Goal: Transaction & Acquisition: Purchase product/service

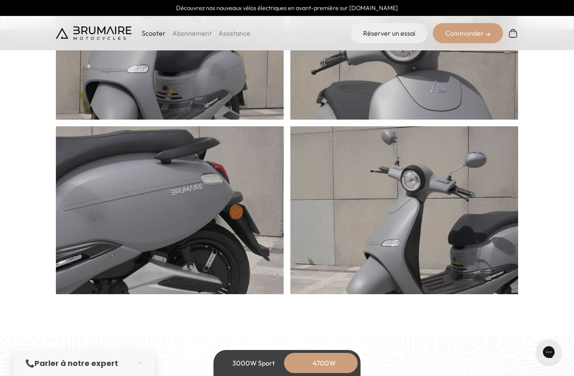
scroll to position [436, 0]
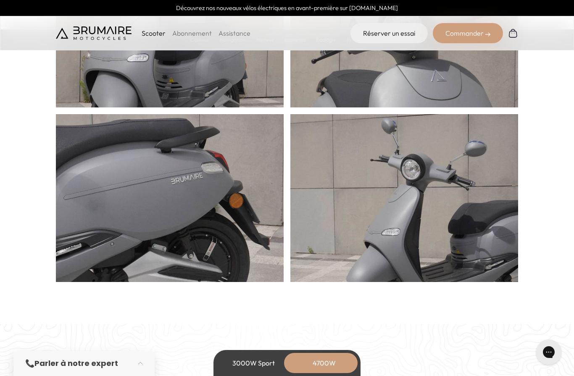
click at [110, 188] on img at bounding box center [170, 224] width 228 height 252
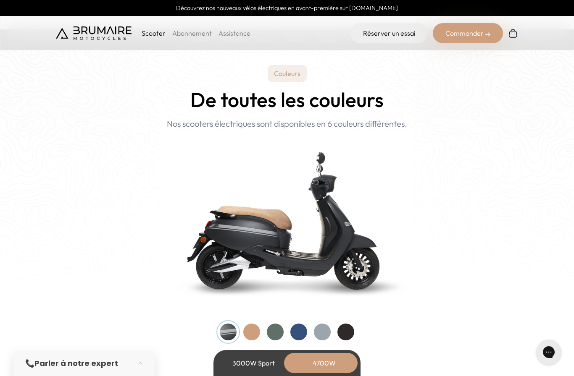
scroll to position [780, 0]
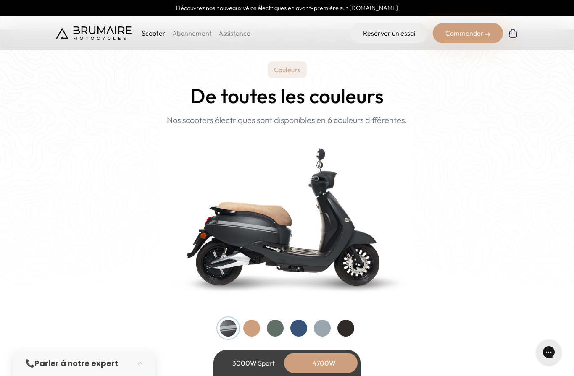
click at [250, 335] on div at bounding box center [251, 328] width 17 height 17
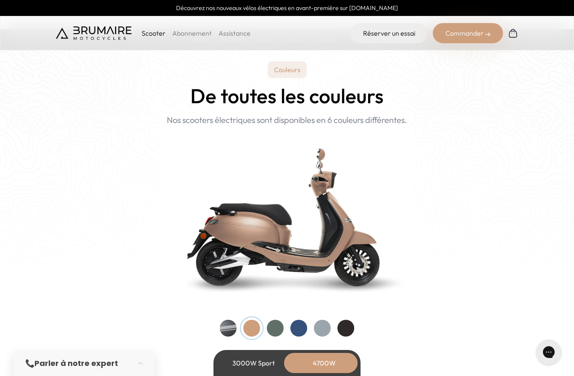
click at [272, 326] on div at bounding box center [275, 328] width 17 height 17
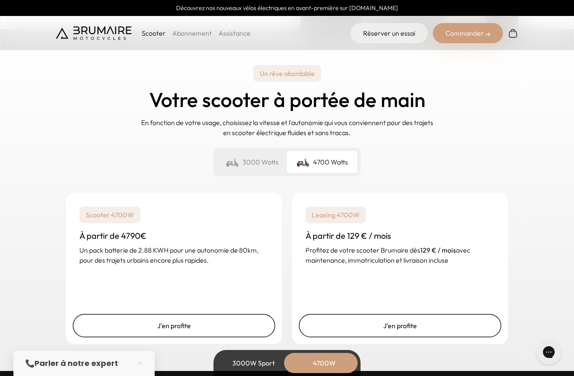
scroll to position [2045, 0]
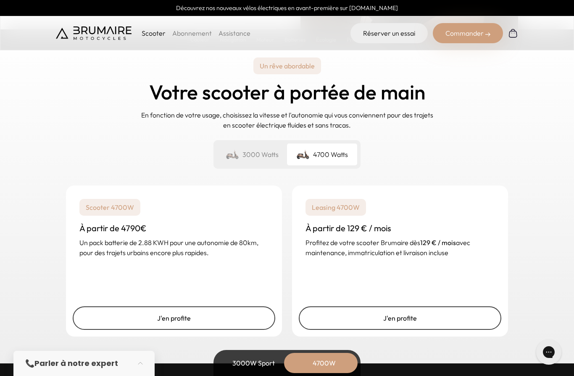
click at [262, 160] on div "3000 Watts" at bounding box center [252, 155] width 70 height 22
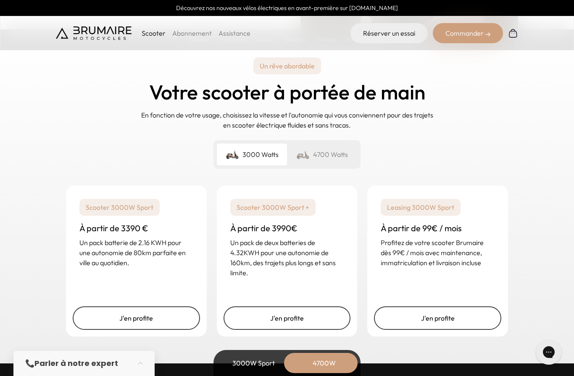
click at [338, 151] on div "4700 Watts" at bounding box center [322, 155] width 70 height 22
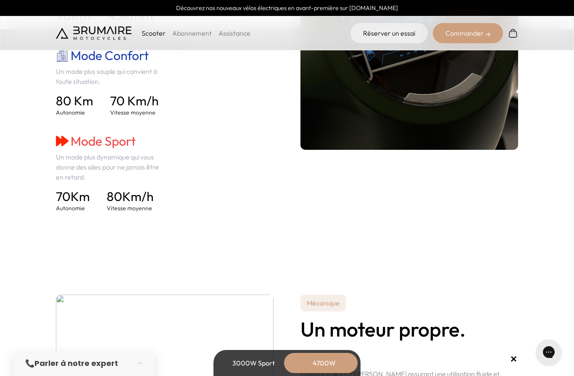
scroll to position [1326, 0]
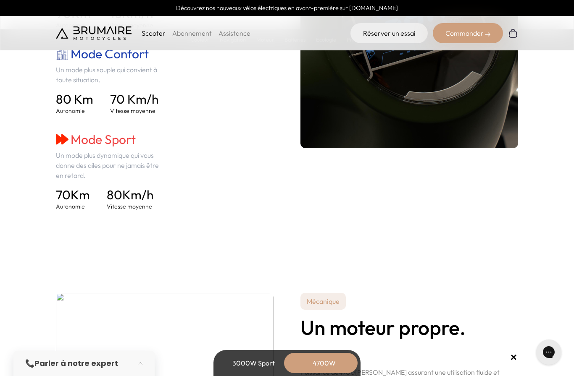
click at [253, 373] on div "3000W Sport" at bounding box center [253, 363] width 67 height 20
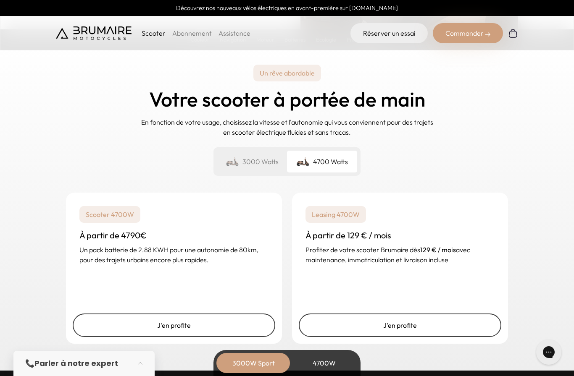
scroll to position [1953, 0]
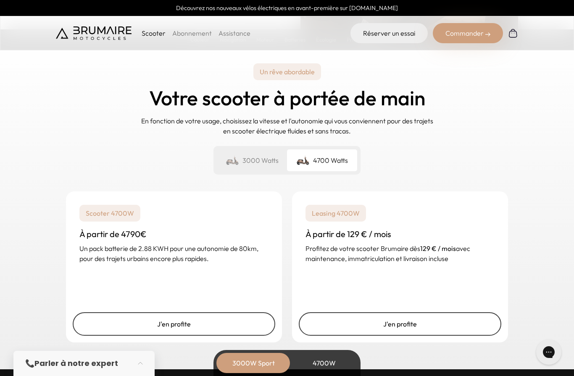
click at [256, 166] on div "3000 Watts" at bounding box center [252, 160] width 70 height 22
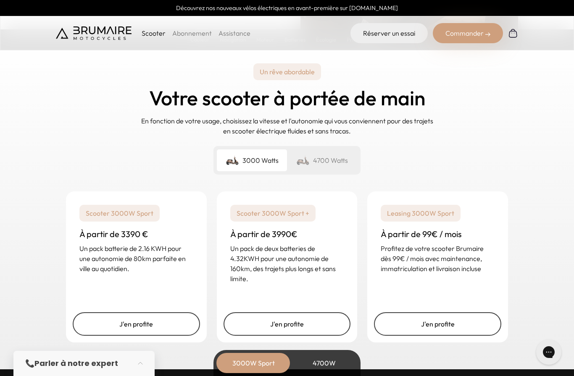
click at [330, 161] on div "4700 Watts" at bounding box center [322, 160] width 70 height 22
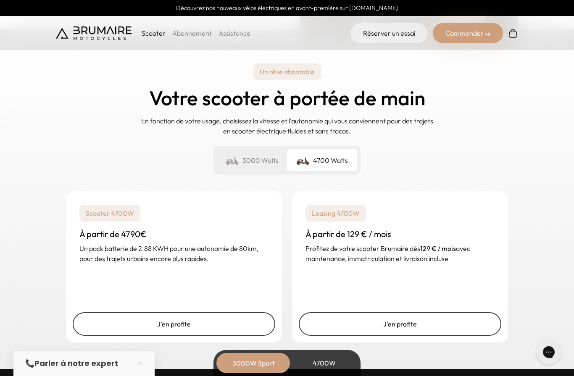
click at [252, 162] on div "3000 Watts" at bounding box center [252, 160] width 70 height 22
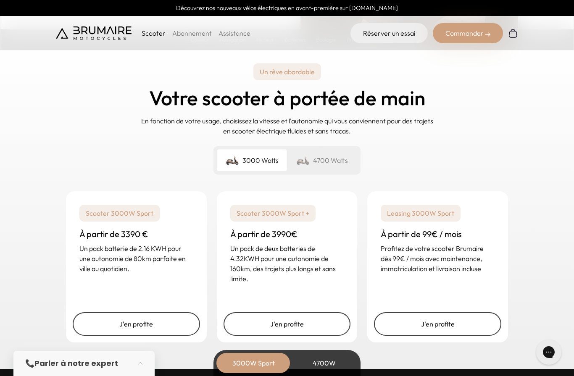
click at [305, 260] on p "Un pack de deux batteries de 4.32KWH pour une autonomie de 160km, des trajets p…" at bounding box center [287, 264] width 114 height 40
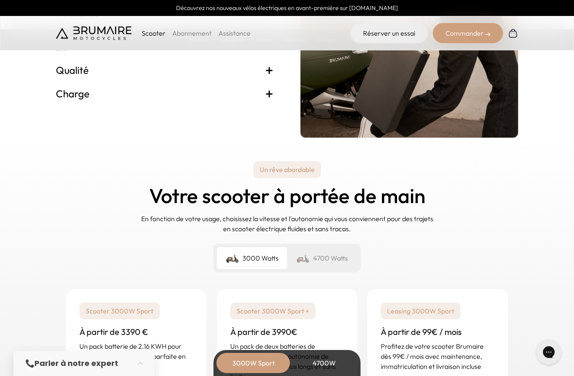
scroll to position [1886, 0]
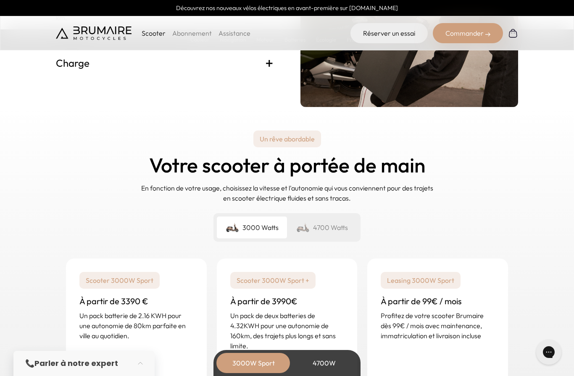
click at [340, 235] on div "4700 Watts" at bounding box center [322, 228] width 70 height 22
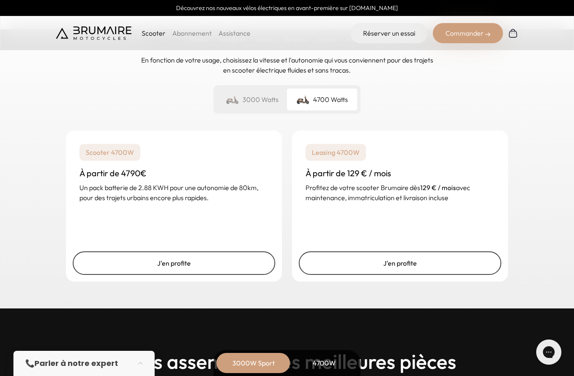
scroll to position [2023, 0]
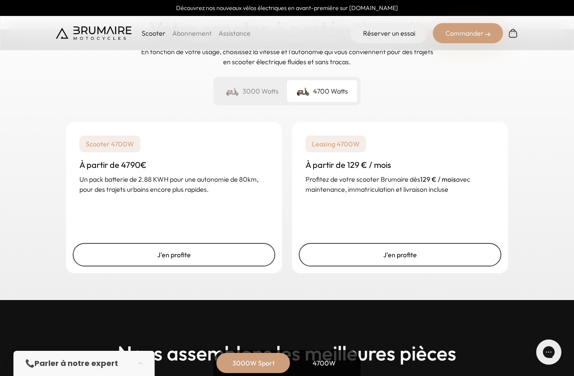
click at [318, 373] on div "4700W" at bounding box center [323, 363] width 67 height 20
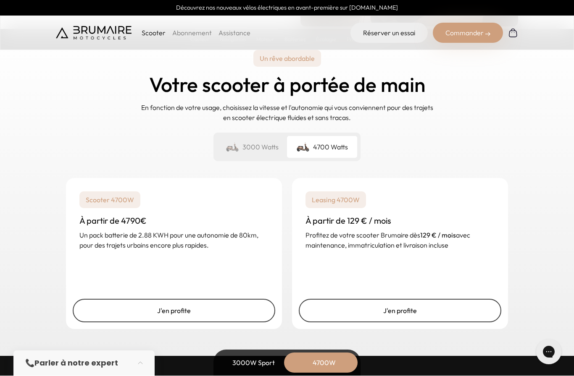
click at [322, 363] on div "4700W" at bounding box center [323, 363] width 67 height 20
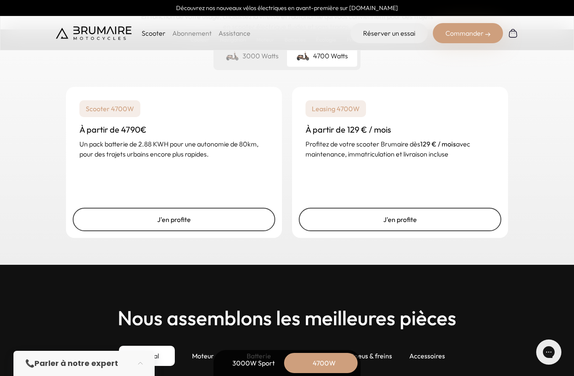
scroll to position [2143, 0]
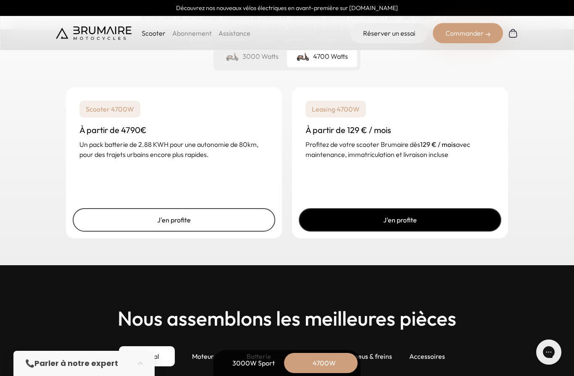
click at [470, 219] on link "J'en profite" at bounding box center [400, 220] width 202 height 24
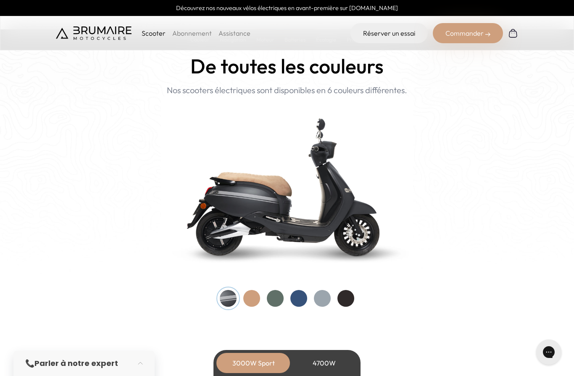
scroll to position [812, 0]
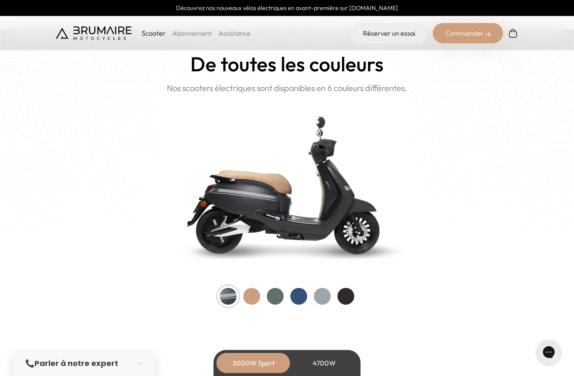
click at [271, 291] on div at bounding box center [275, 296] width 17 height 17
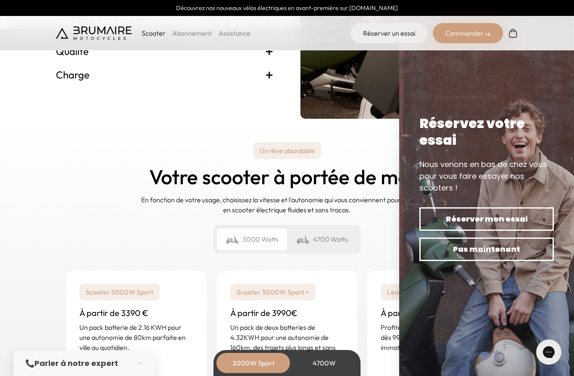
scroll to position [1879, 0]
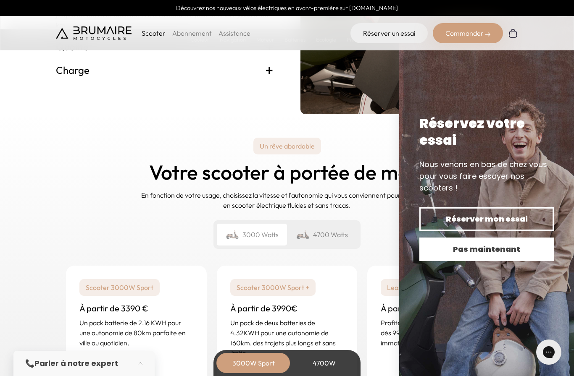
click at [504, 255] on span "Pas maintenant" at bounding box center [486, 250] width 105 height 12
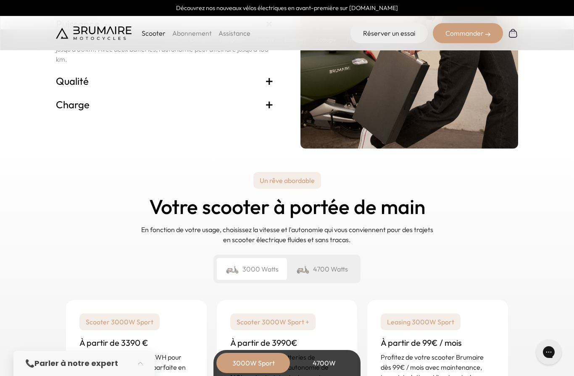
scroll to position [1833, 0]
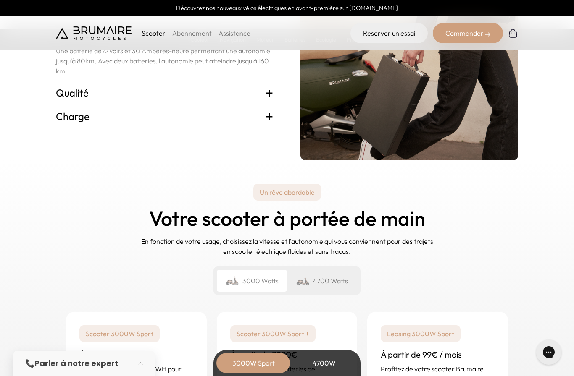
click at [476, 34] on div "Commander" at bounding box center [468, 33] width 70 height 20
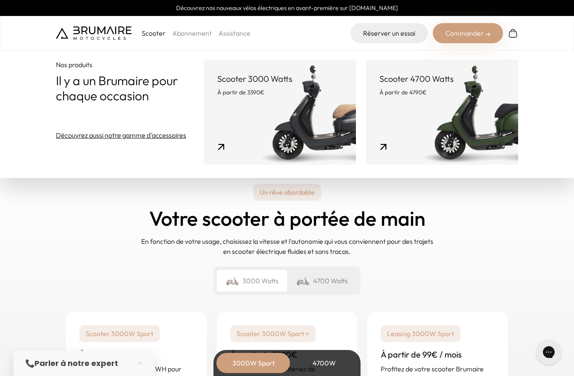
click at [496, 142] on link "Scooter 4700 Watts À partir de 4790€" at bounding box center [442, 112] width 152 height 105
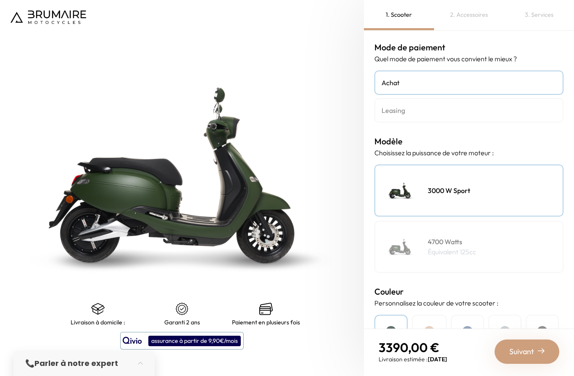
click at [506, 243] on div "4700 Watts Équivalent 125cc" at bounding box center [468, 247] width 189 height 52
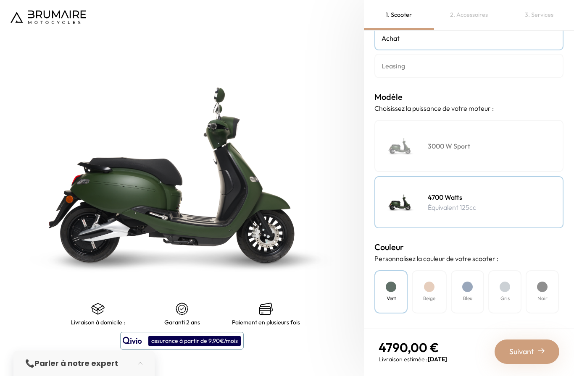
scroll to position [47, 0]
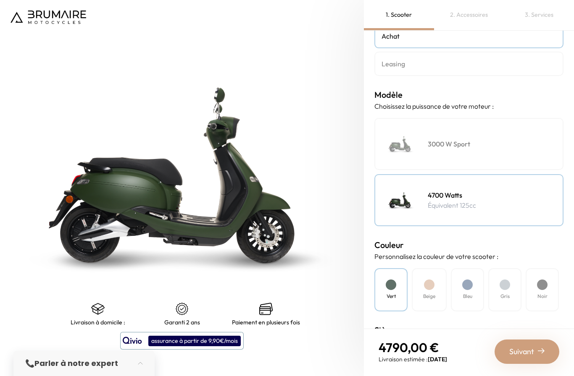
click at [508, 60] on h4 "Leasing" at bounding box center [468, 64] width 175 height 10
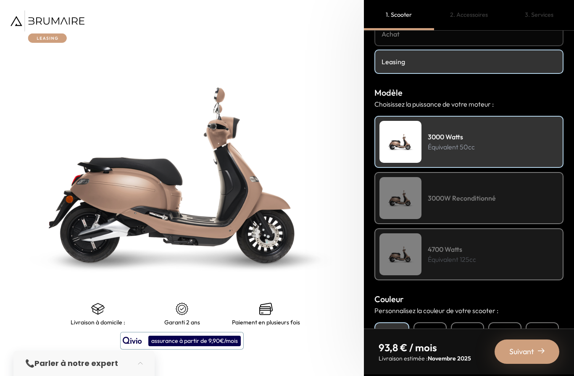
scroll to position [51, 0]
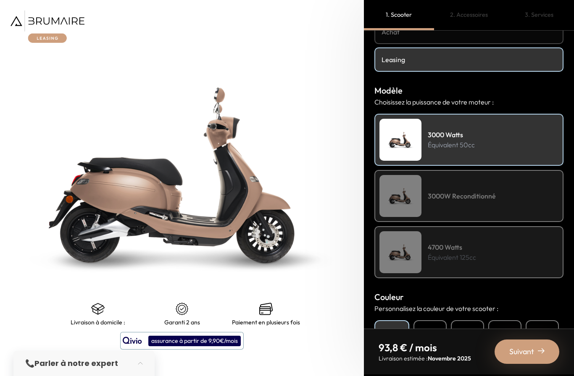
click at [506, 253] on div "4700 Watts Équivalent 125cc" at bounding box center [468, 252] width 189 height 52
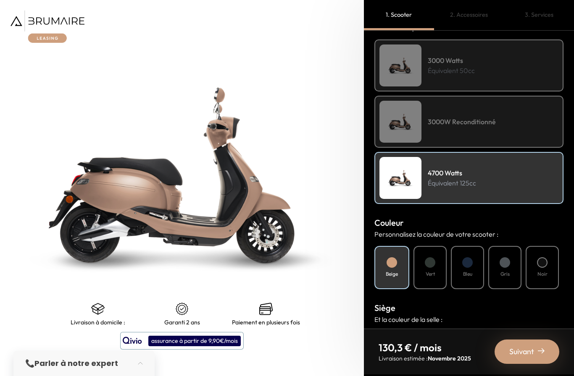
scroll to position [126, 0]
click at [431, 273] on h4 "Vert" at bounding box center [429, 274] width 9 height 8
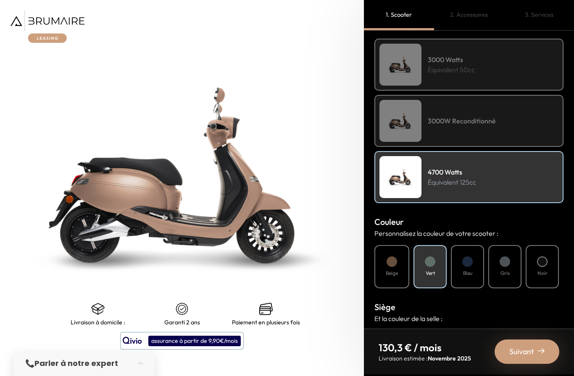
click at [428, 269] on div "Vert" at bounding box center [429, 266] width 33 height 43
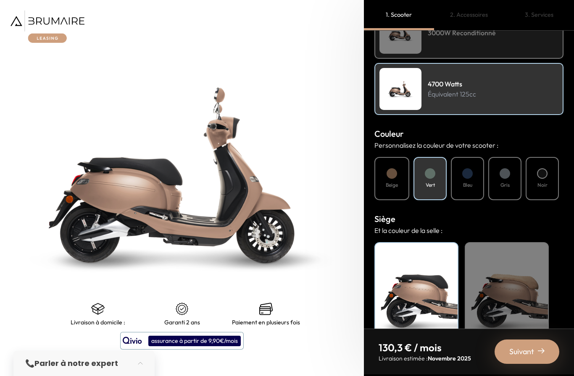
scroll to position [213, 0]
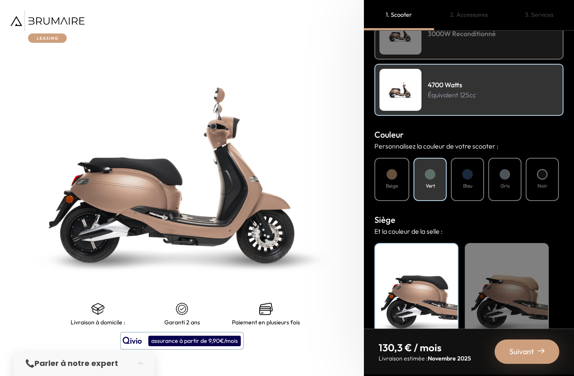
click at [435, 289] on div "Noir" at bounding box center [416, 295] width 84 height 105
click at [531, 291] on div "Beige" at bounding box center [506, 295] width 84 height 105
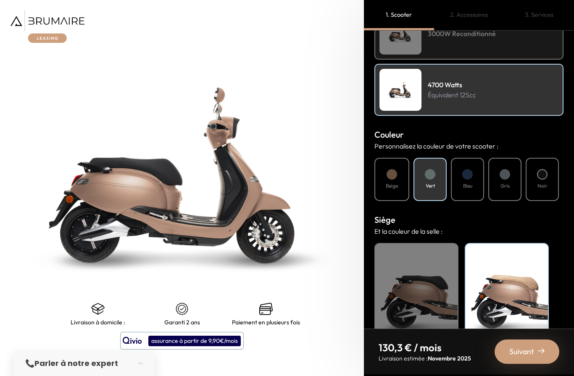
scroll to position [30, 0]
click at [431, 275] on div "Noir" at bounding box center [416, 295] width 84 height 105
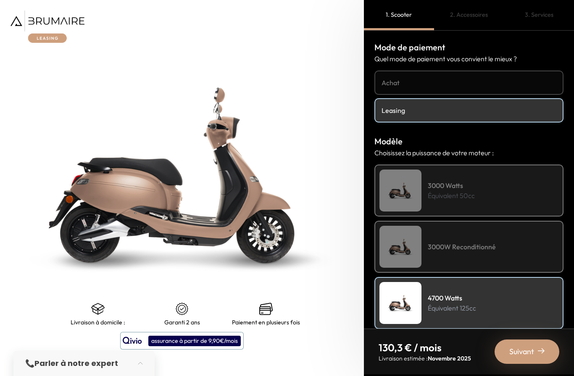
scroll to position [0, 0]
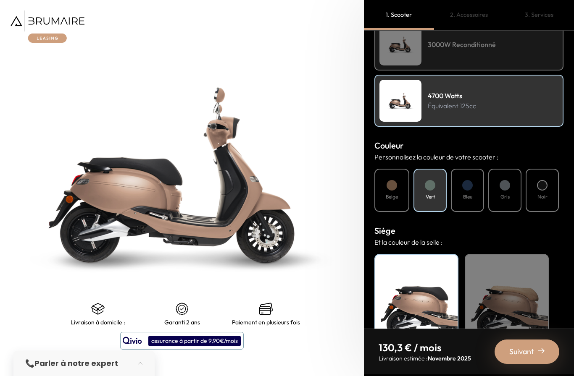
click at [538, 351] on img at bounding box center [540, 351] width 7 height 7
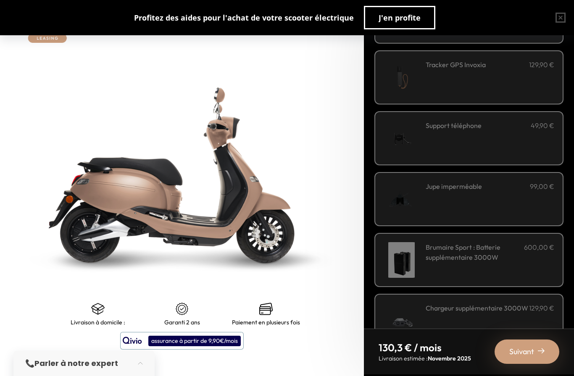
scroll to position [30, 0]
click at [530, 356] on span "Suivant" at bounding box center [521, 352] width 25 height 12
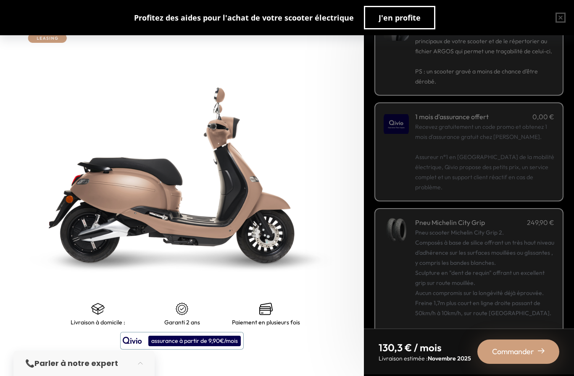
scroll to position [63, 0]
click at [517, 356] on span "Commander" at bounding box center [513, 352] width 42 height 12
